Goal: Book appointment/travel/reservation

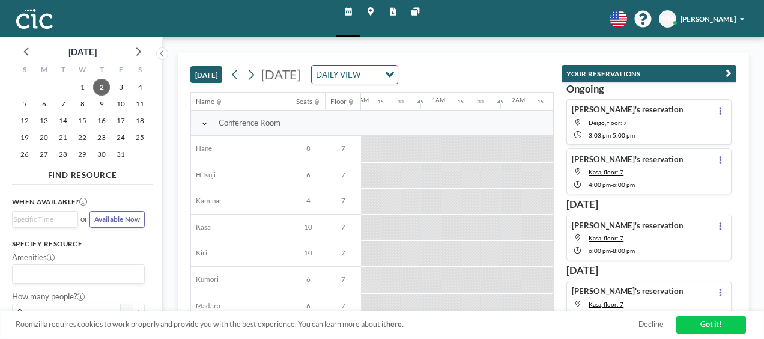
scroll to position [0, 1229]
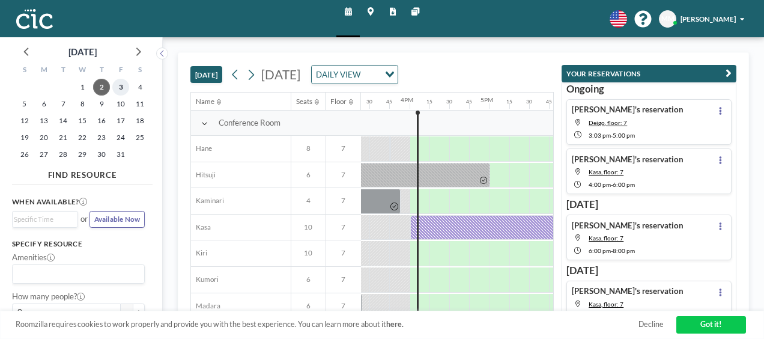
click at [119, 88] on span "3" at bounding box center [120, 87] width 17 height 17
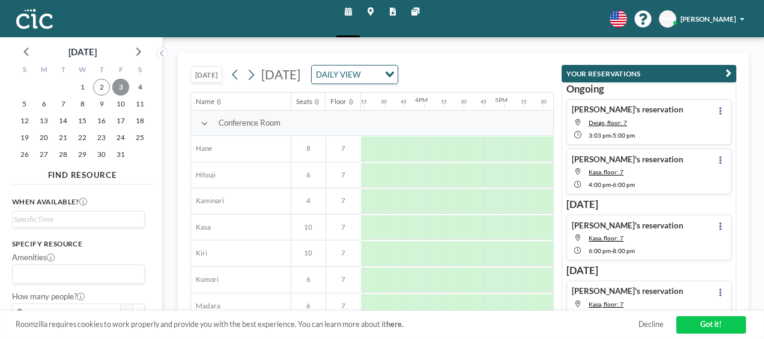
scroll to position [0, 1244]
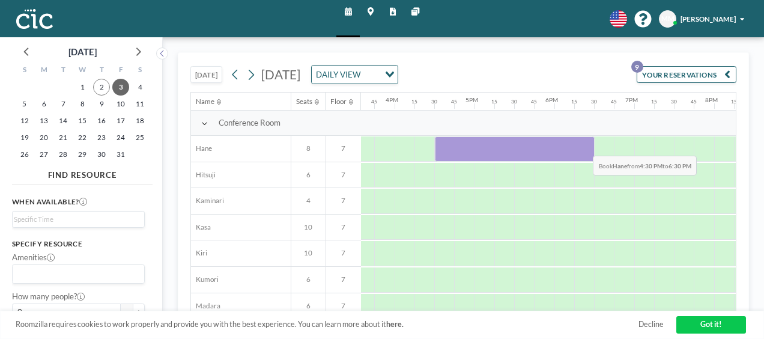
drag, startPoint x: 498, startPoint y: 147, endPoint x: 584, endPoint y: 145, distance: 85.3
click at [584, 145] on div at bounding box center [515, 148] width 160 height 25
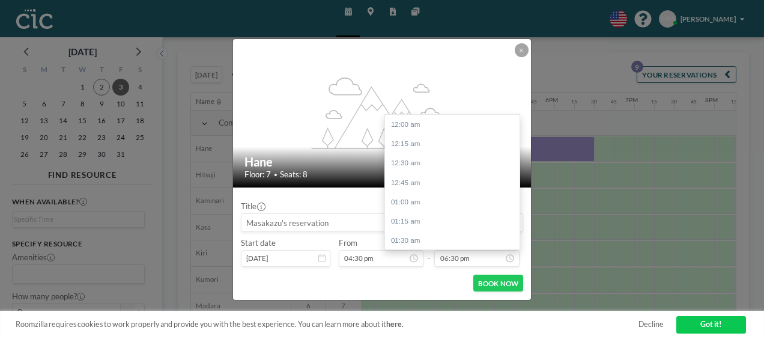
scroll to position [1435, 0]
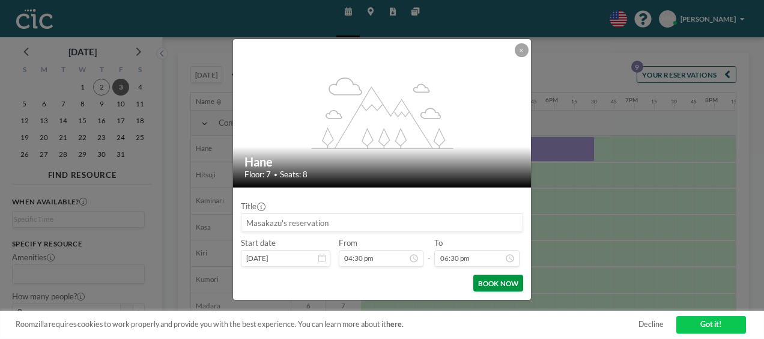
click at [512, 286] on button "BOOK NOW" at bounding box center [498, 282] width 50 height 17
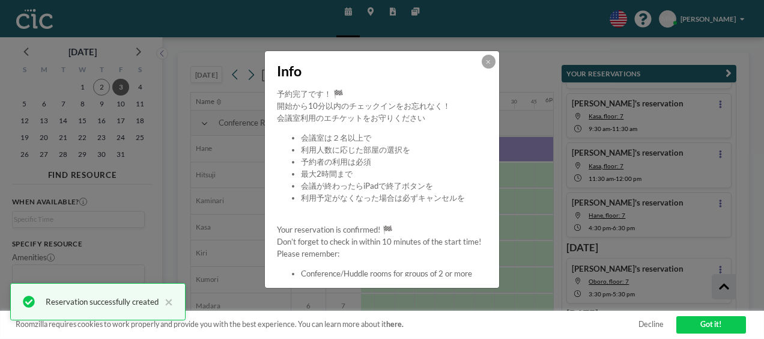
scroll to position [251, 0]
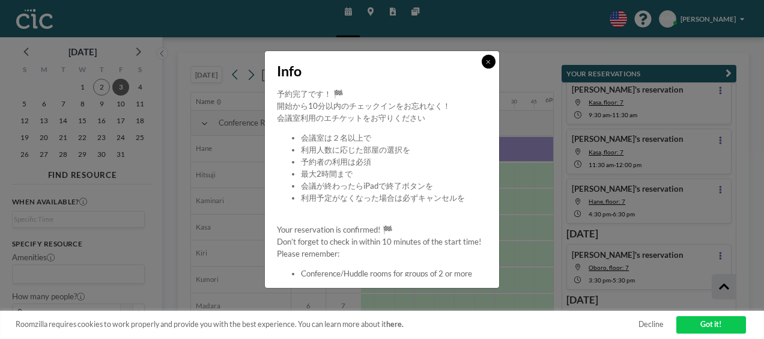
click at [489, 57] on button at bounding box center [489, 62] width 14 height 14
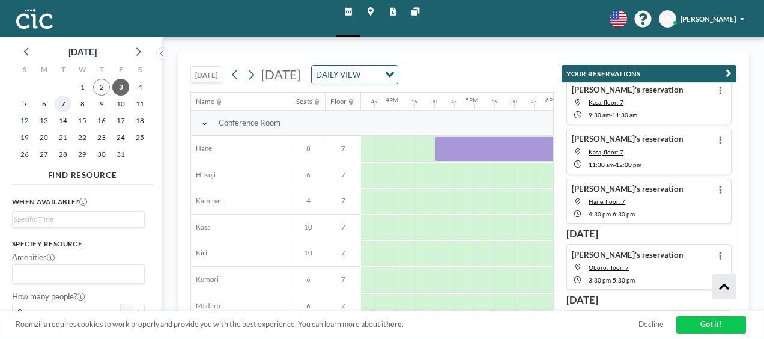
click at [68, 104] on span "7" at bounding box center [63, 103] width 17 height 17
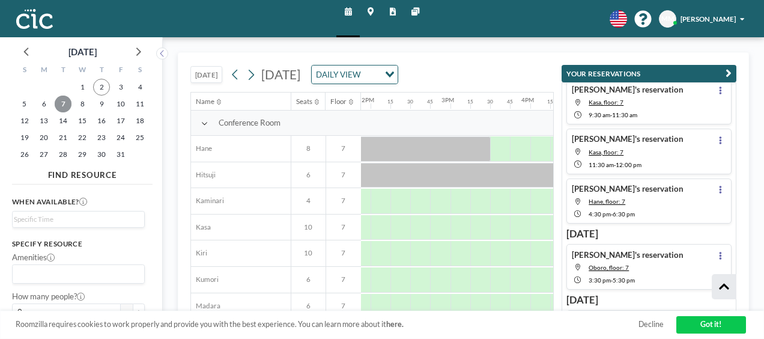
scroll to position [0, 1123]
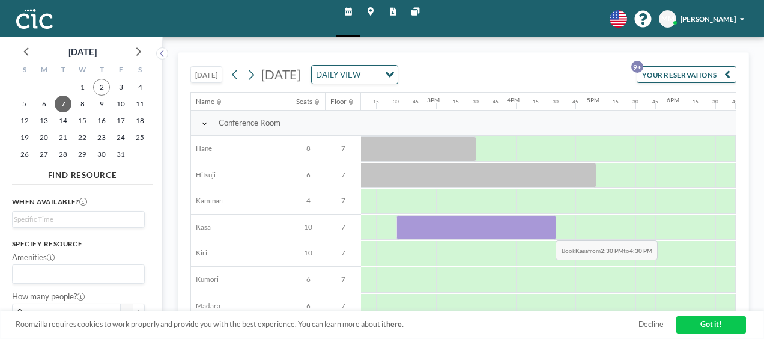
drag, startPoint x: 408, startPoint y: 223, endPoint x: 546, endPoint y: 230, distance: 138.3
click at [546, 230] on div at bounding box center [476, 227] width 160 height 25
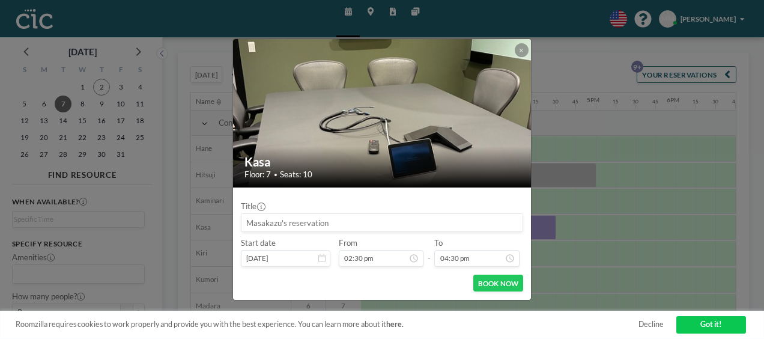
scroll to position [1280, 0]
click at [490, 284] on button "BOOK NOW" at bounding box center [498, 282] width 50 height 17
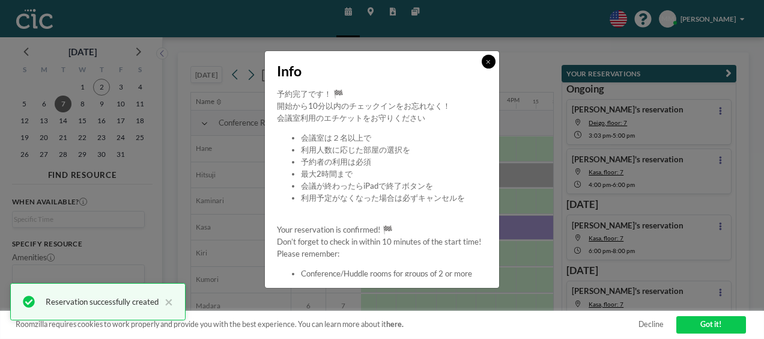
click at [492, 60] on button at bounding box center [489, 62] width 14 height 14
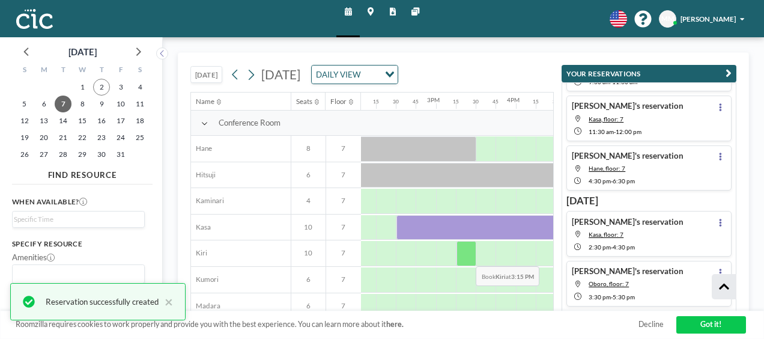
scroll to position [316, 0]
